Goal: Information Seeking & Learning: Check status

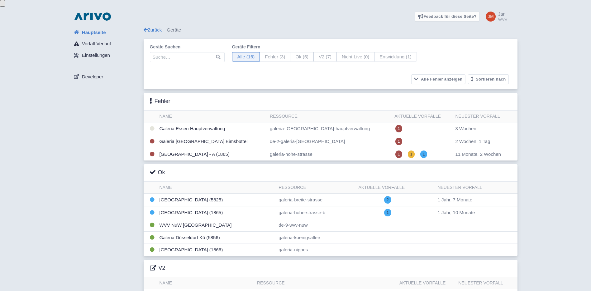
click at [97, 40] on span "Vorfall-Verlauf" at bounding box center [96, 43] width 29 height 7
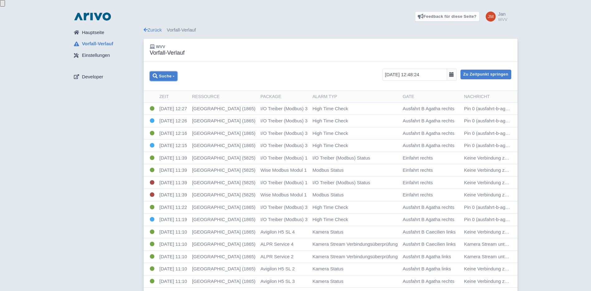
click at [177, 71] on button "Suche" at bounding box center [164, 76] width 28 height 10
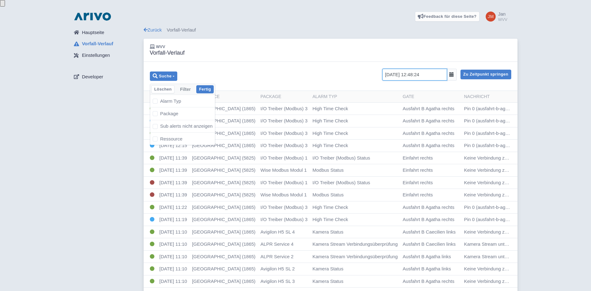
click at [438, 69] on input "23.09.2025 12:48:24" at bounding box center [415, 75] width 65 height 12
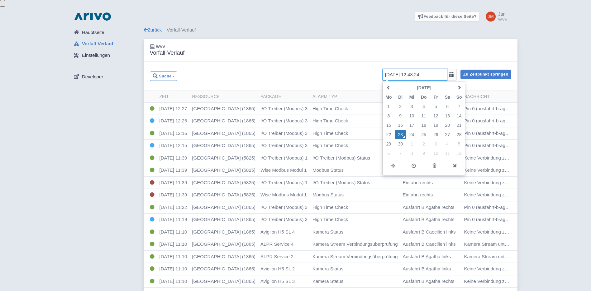
drag, startPoint x: 428, startPoint y: 68, endPoint x: 416, endPoint y: 69, distance: 11.6
click at [416, 69] on input "23.09.2025 12:48:24" at bounding box center [415, 75] width 65 height 12
click at [432, 69] on input "23.09.2025 07:24" at bounding box center [415, 75] width 65 height 12
type input "23.09.2025 07:45:00"
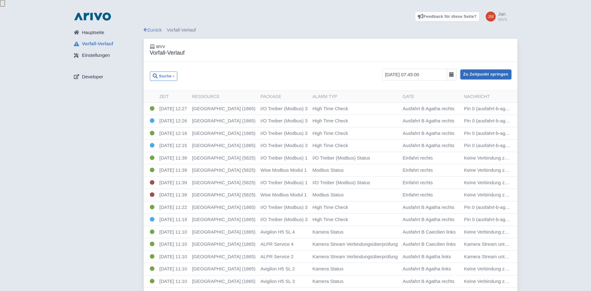
click at [489, 70] on button "Zu Zeitpunkt springen" at bounding box center [486, 75] width 51 height 10
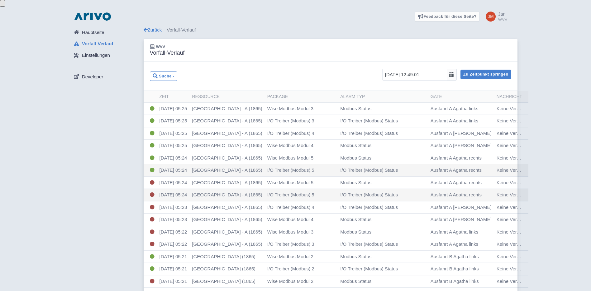
click at [454, 72] on icon at bounding box center [452, 74] width 5 height 5
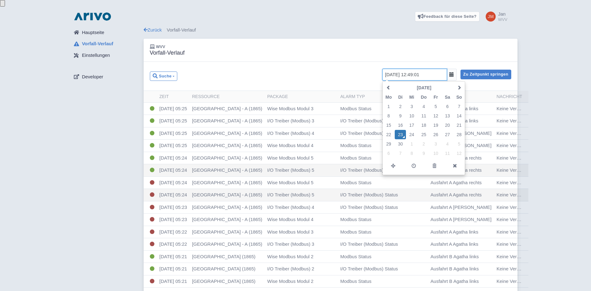
click at [454, 72] on icon at bounding box center [452, 74] width 5 height 5
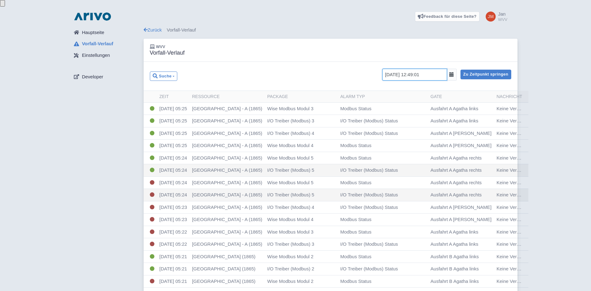
click at [420, 69] on input "23.09.2025 12:49:01" at bounding box center [415, 75] width 65 height 12
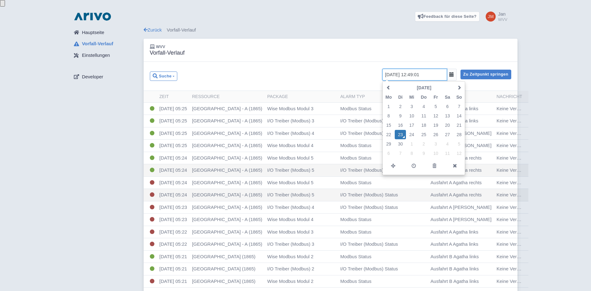
drag, startPoint x: 422, startPoint y: 68, endPoint x: 417, endPoint y: 68, distance: 5.0
click at [417, 69] on input "23.09.2025 12:49:01" at bounding box center [415, 75] width 65 height 12
type input "23.09.2025 07:49:01"
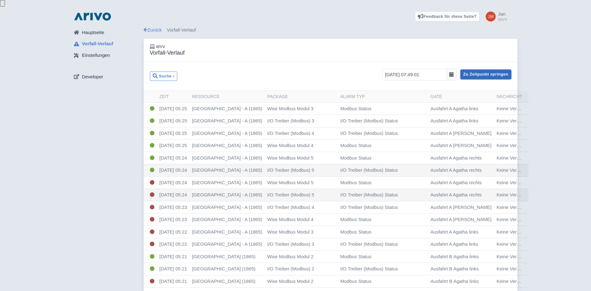
click at [480, 70] on button "Zu Zeitpunkt springen" at bounding box center [486, 75] width 51 height 10
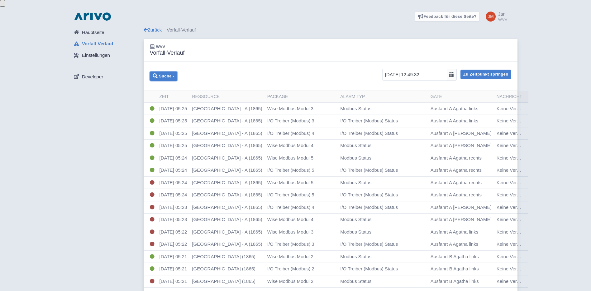
click at [175, 71] on button "Suche" at bounding box center [164, 76] width 28 height 10
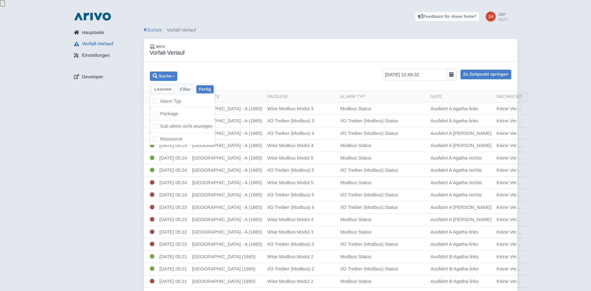
click at [95, 29] on span "Hauptseite" at bounding box center [93, 32] width 22 height 7
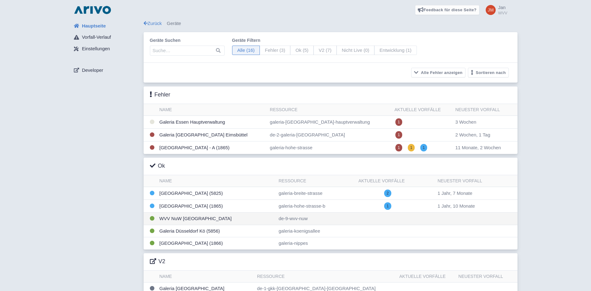
click at [187, 217] on td "WVV NuW [GEOGRAPHIC_DATA]" at bounding box center [216, 218] width 119 height 12
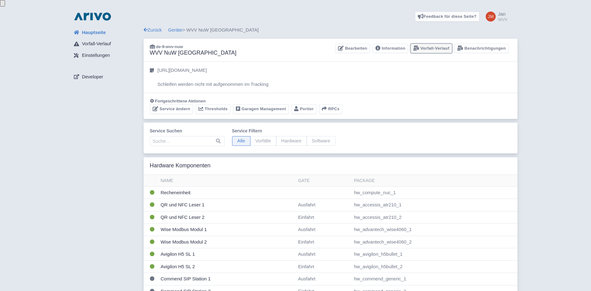
click at [434, 44] on link "Vorfall-Verlauf" at bounding box center [431, 49] width 41 height 10
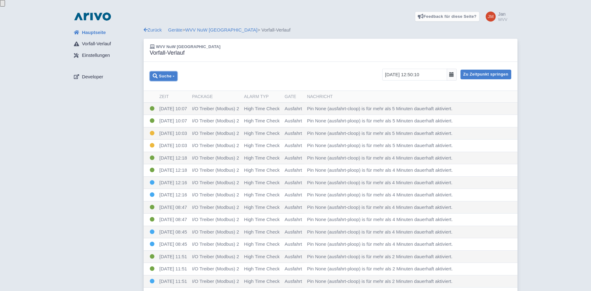
click at [176, 71] on button "Suche" at bounding box center [164, 76] width 28 height 10
click at [160, 97] on label "Alarm Typ" at bounding box center [170, 100] width 21 height 7
click at [155, 99] on input "Alarm Typ" at bounding box center [156, 101] width 4 height 4
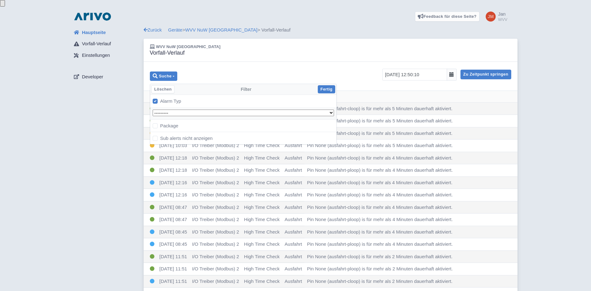
click at [160, 97] on label "Alarm Typ" at bounding box center [170, 100] width 21 height 7
click at [156, 99] on input "Alarm Typ" at bounding box center [156, 101] width 4 height 4
checkbox input "false"
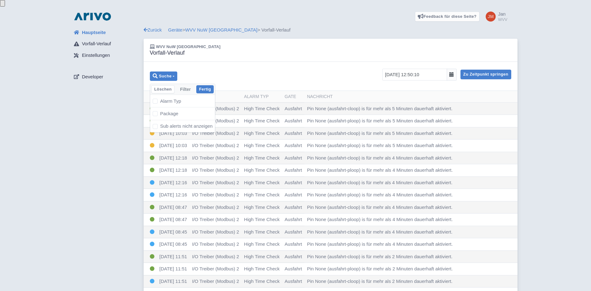
click at [260, 62] on div "Suche Löschen Filter Fertig Alarm Typ --------- ALPR Service Status (health_om_…" at bounding box center [331, 76] width 374 height 29
